Goal: Task Accomplishment & Management: Use online tool/utility

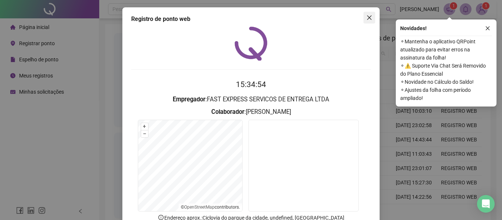
click at [366, 16] on icon "close" at bounding box center [369, 18] width 6 height 6
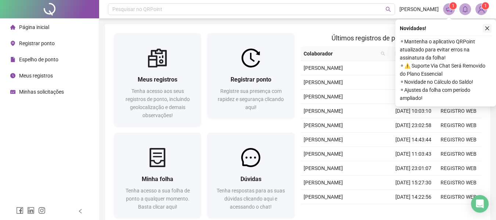
click at [490, 28] on icon "close" at bounding box center [487, 28] width 5 height 5
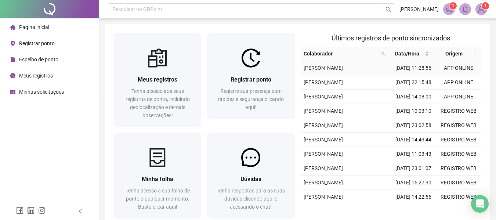
click at [394, 74] on td "[DATE] 11:28:56" at bounding box center [413, 68] width 45 height 14
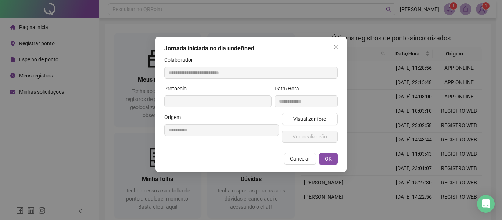
type input "**********"
click at [336, 45] on icon "close" at bounding box center [336, 47] width 6 height 6
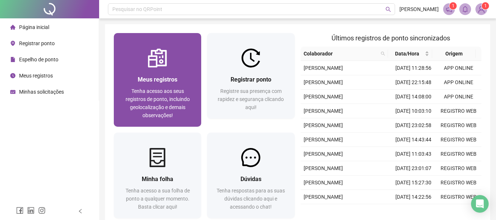
click at [175, 77] on span "Meus registros" at bounding box center [158, 79] width 40 height 7
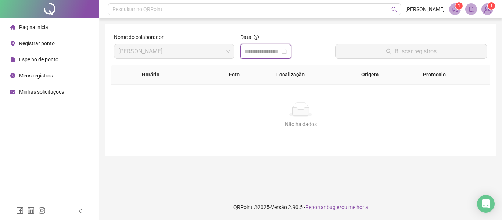
click at [270, 51] on input at bounding box center [262, 51] width 35 height 9
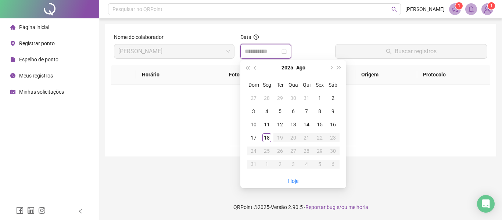
type input "**********"
click at [266, 139] on div "18" at bounding box center [266, 137] width 9 height 9
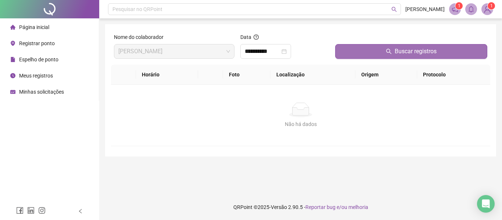
click at [427, 48] on span "Buscar registros" at bounding box center [415, 51] width 42 height 9
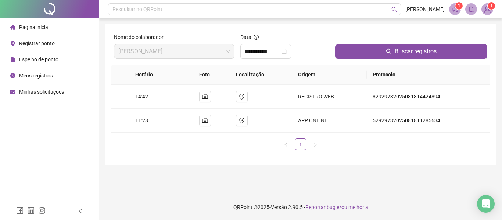
click at [39, 40] on span "Registrar ponto" at bounding box center [37, 43] width 36 height 6
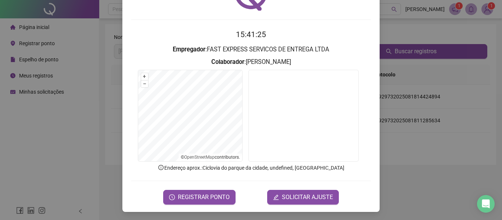
scroll to position [51, 0]
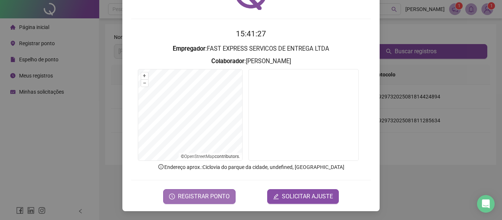
click at [214, 195] on span "REGISTRAR PONTO" at bounding box center [204, 196] width 52 height 9
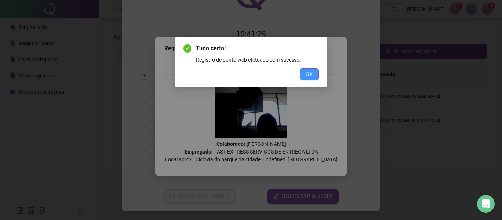
click at [308, 74] on span "OK" at bounding box center [309, 74] width 7 height 8
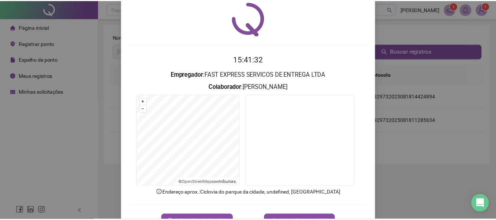
scroll to position [0, 0]
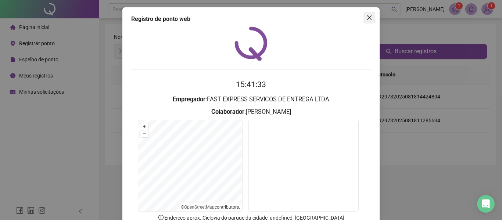
click at [367, 18] on icon "close" at bounding box center [369, 17] width 4 height 4
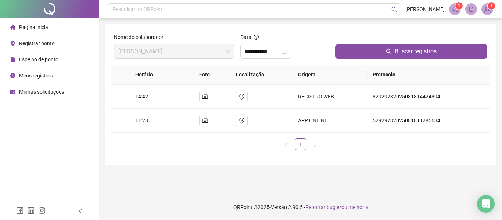
click at [53, 42] on span "Registrar ponto" at bounding box center [37, 43] width 36 height 6
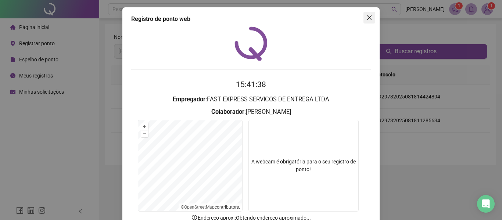
click at [369, 14] on button "Close" at bounding box center [369, 18] width 12 height 12
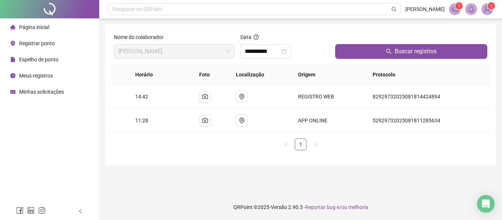
click at [40, 24] on span "Página inicial" at bounding box center [34, 27] width 30 height 6
